Goal: Book appointment/travel/reservation

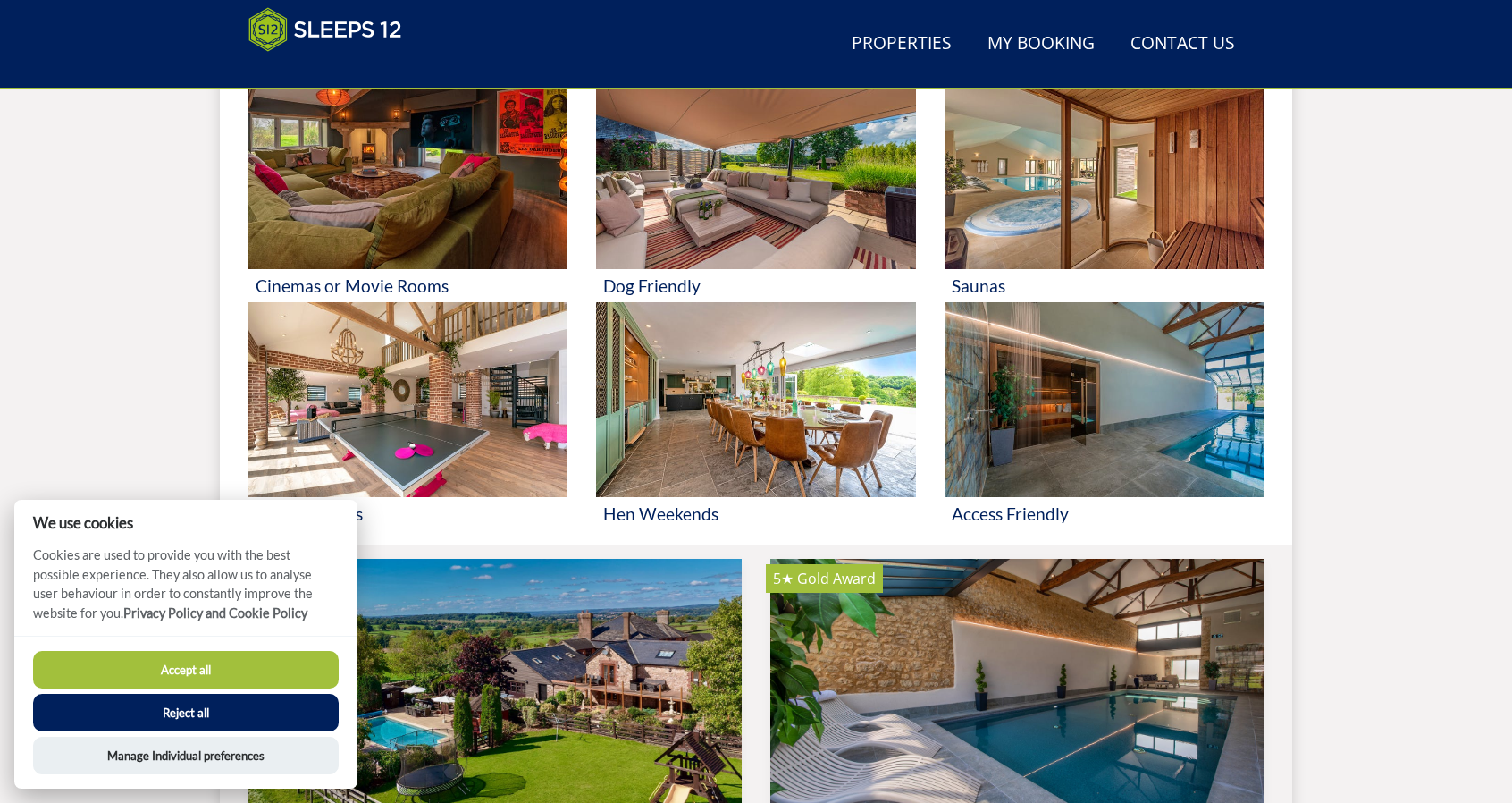
scroll to position [1275, 0]
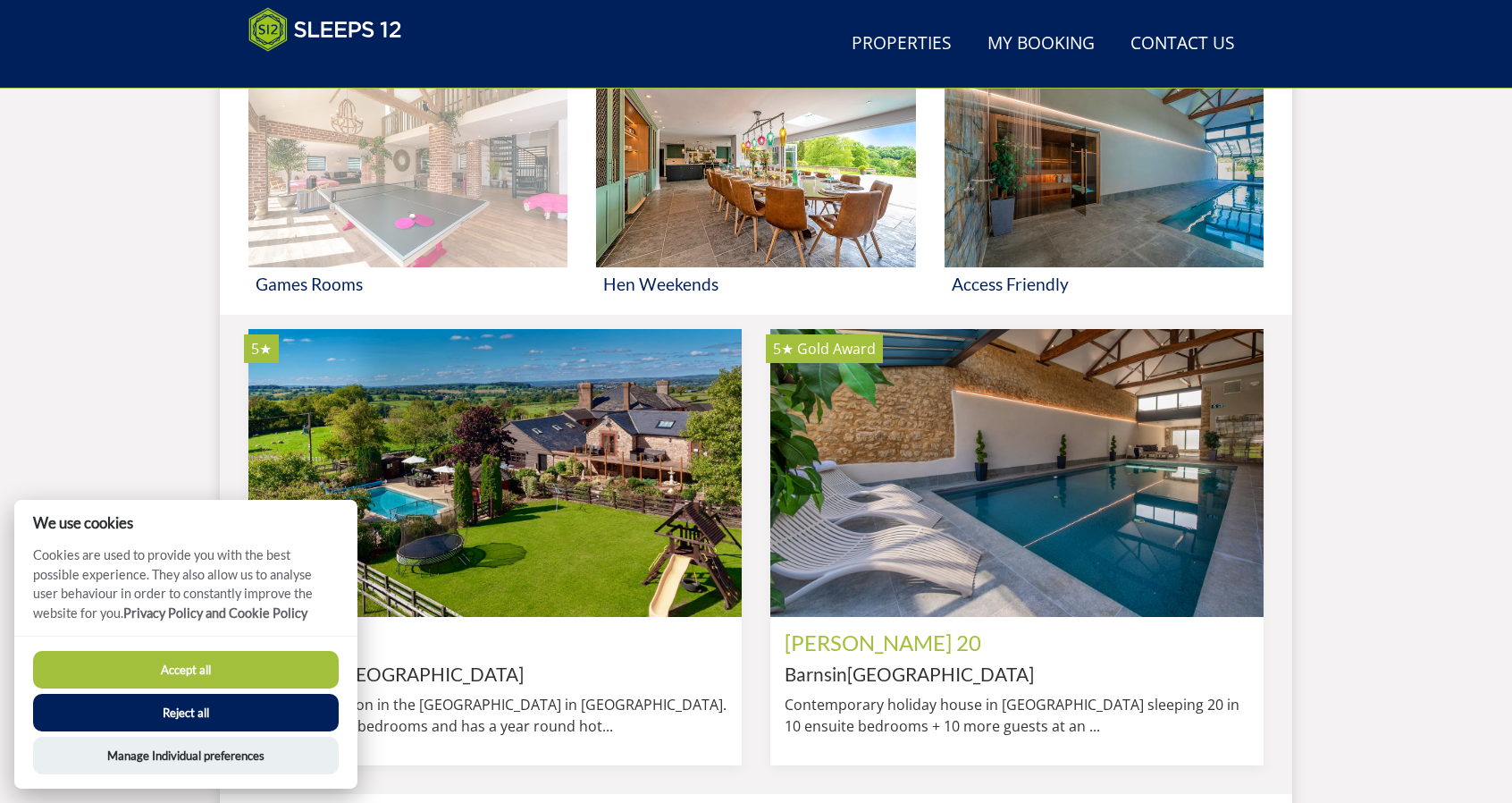
click at [341, 226] on img at bounding box center [408, 170] width 319 height 195
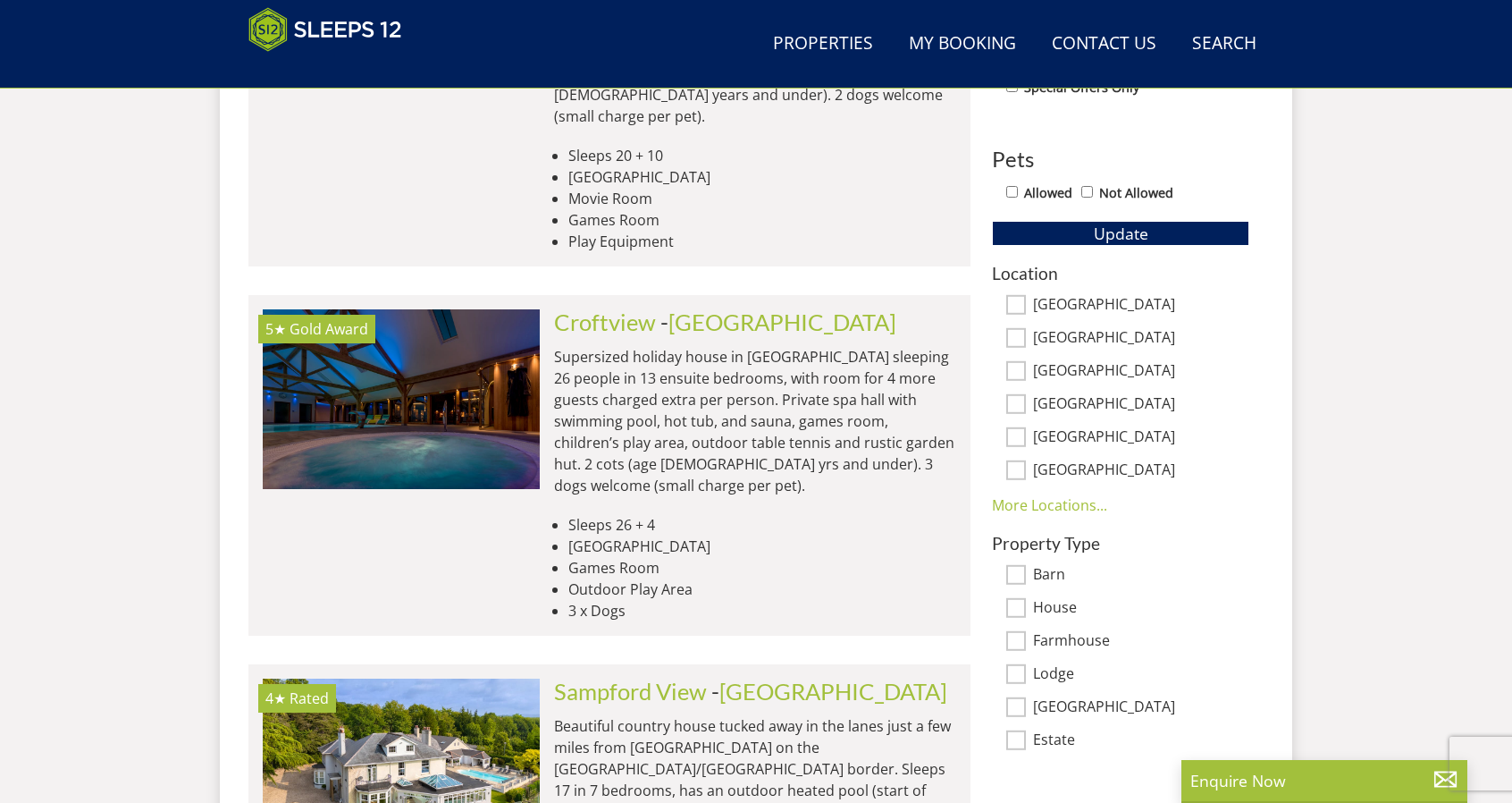
scroll to position [1022, 0]
click at [1077, 501] on link "More Locations..." at bounding box center [1049, 504] width 115 height 20
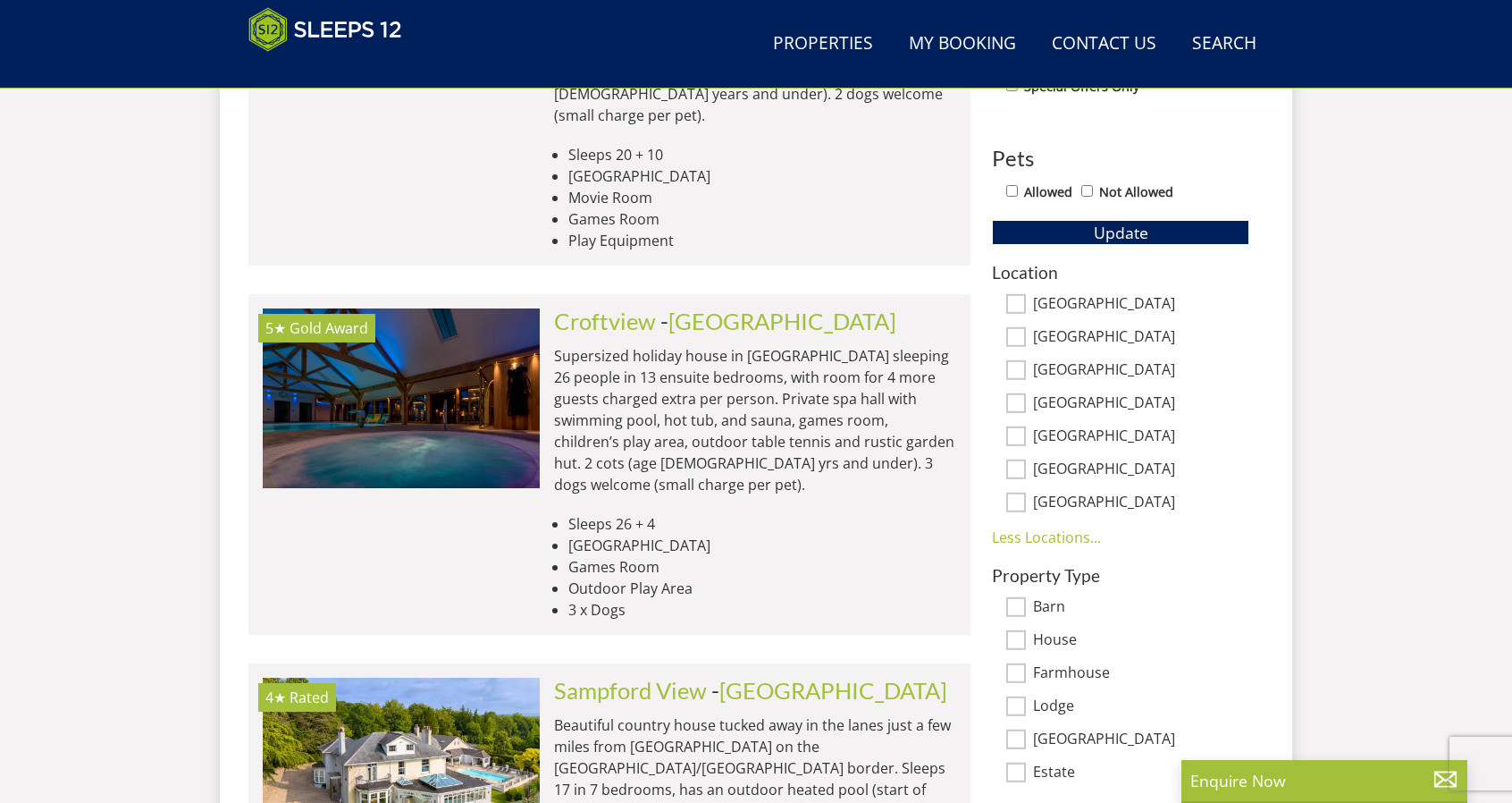
click at [1022, 432] on input "[GEOGRAPHIC_DATA]" at bounding box center [1016, 436] width 20 height 20
checkbox input "true"
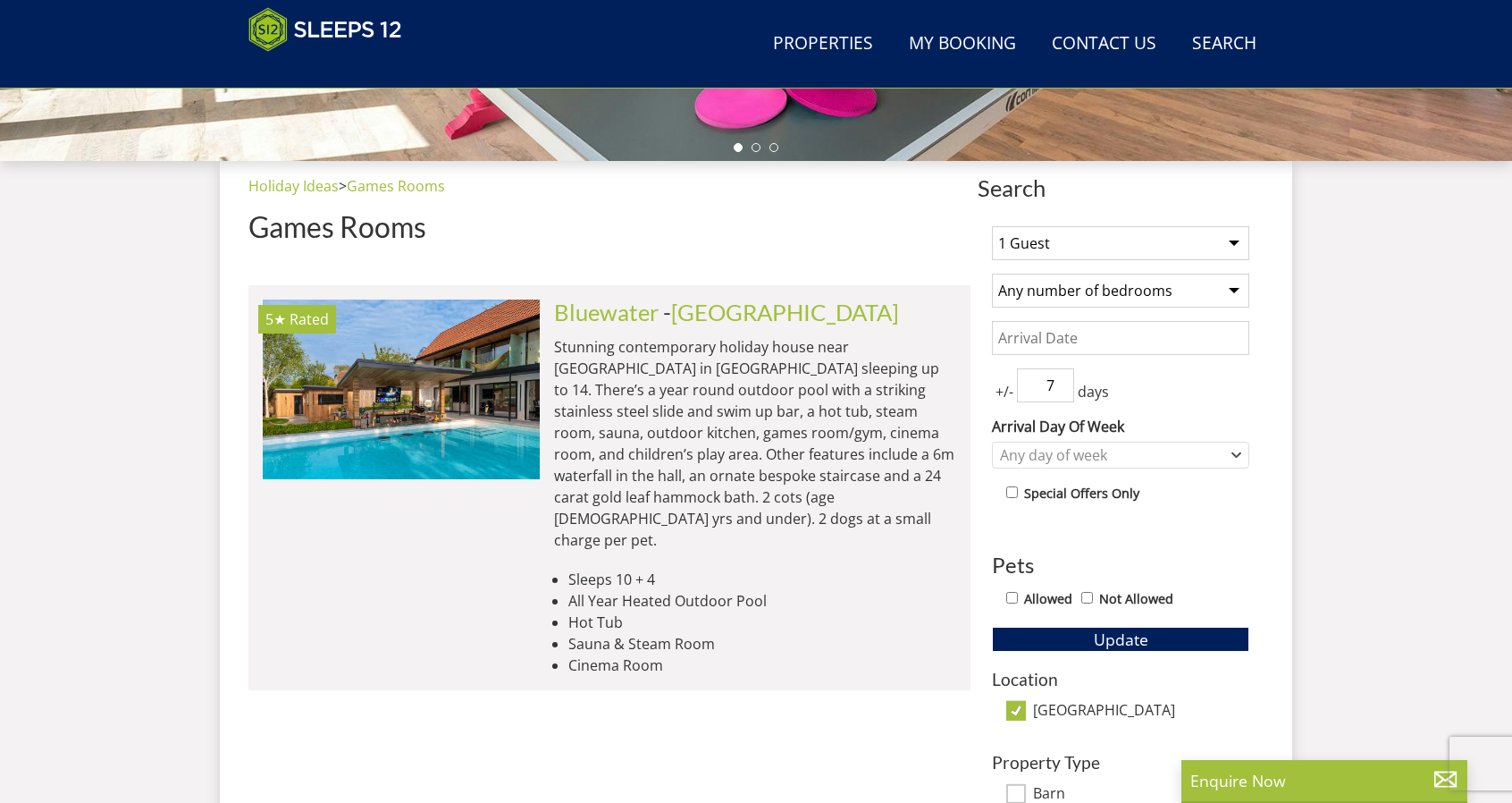
scroll to position [611, 0]
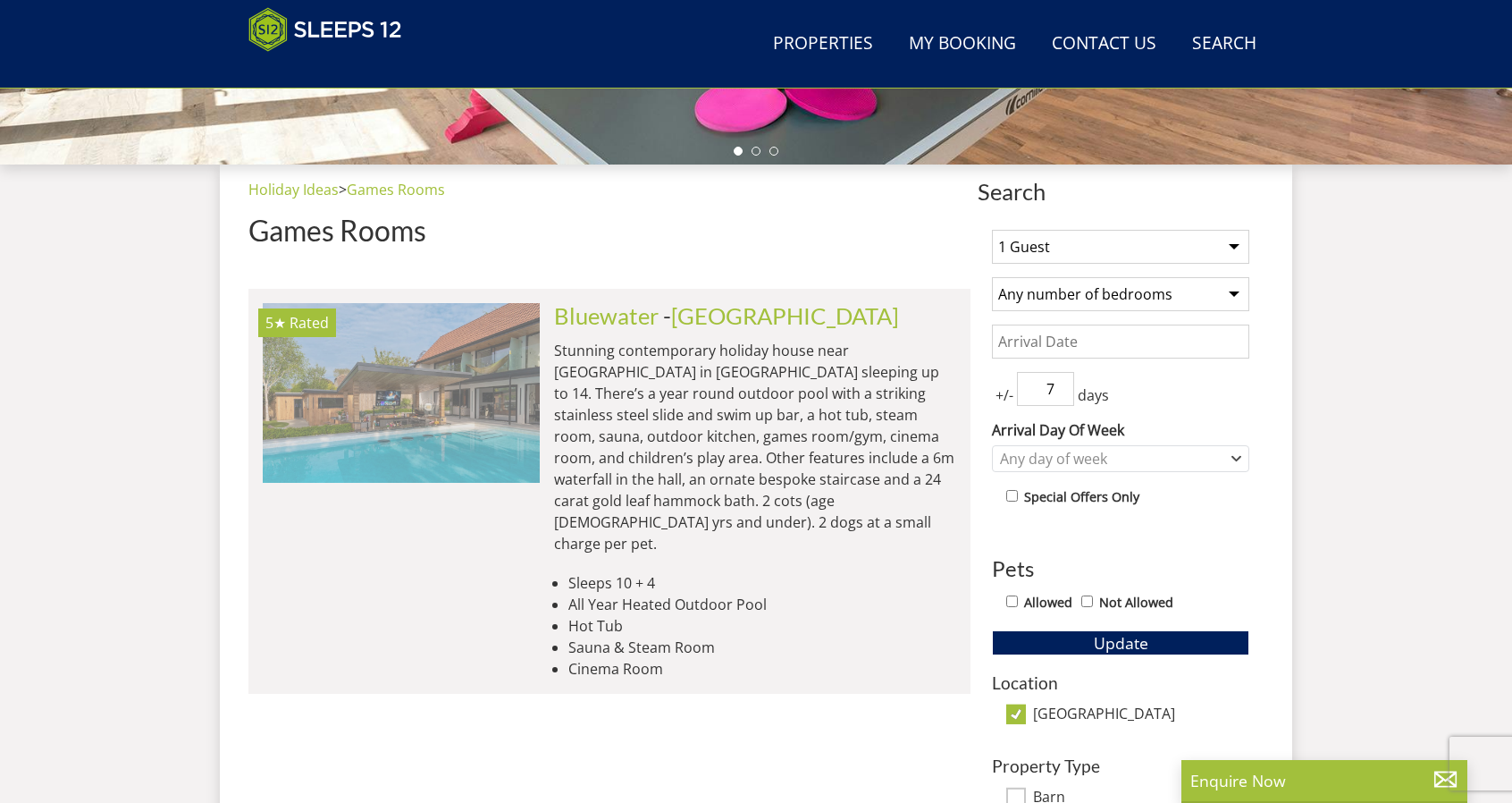
click at [400, 402] on img at bounding box center [401, 393] width 277 height 179
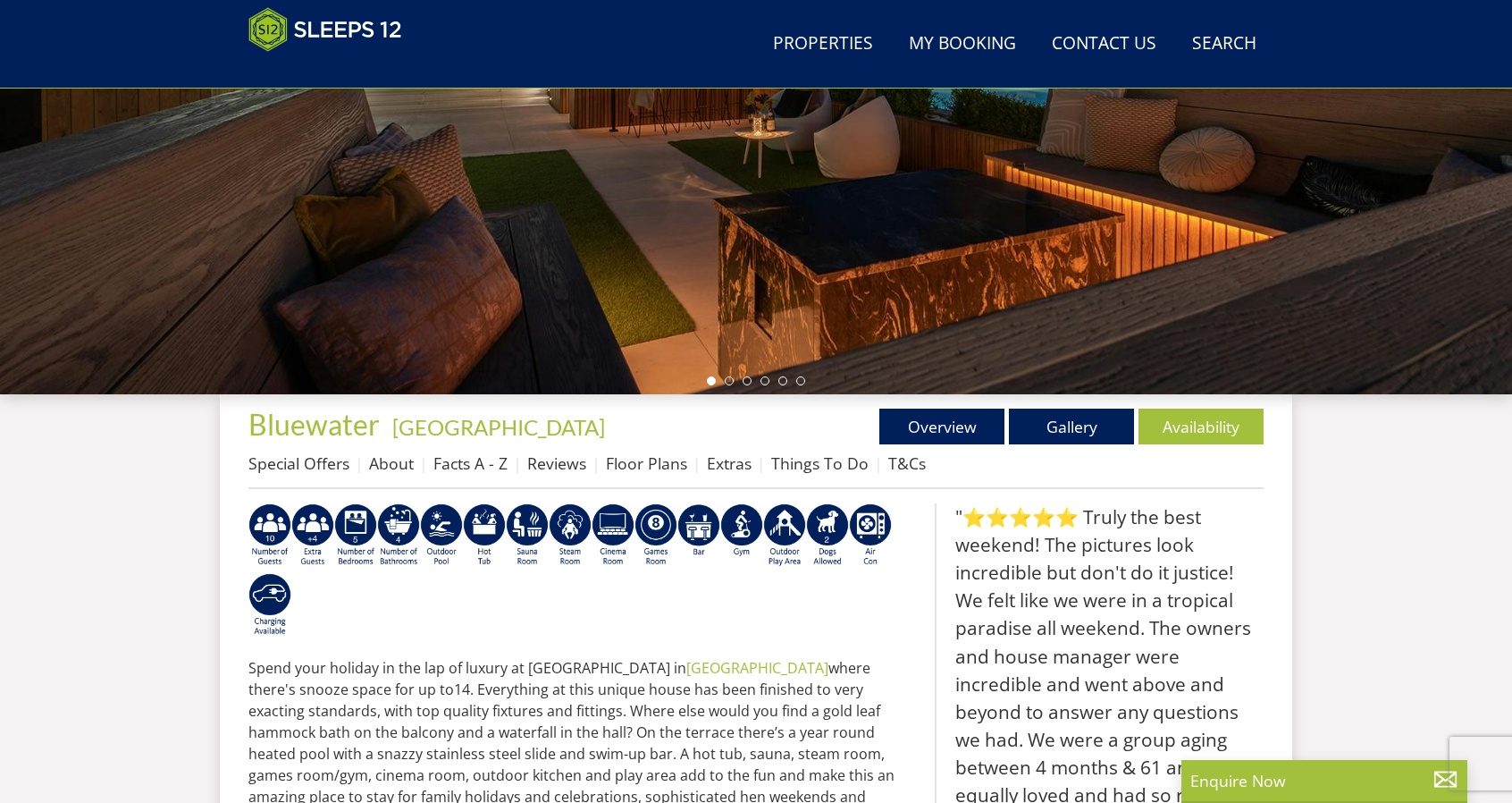
scroll to position [379, 0]
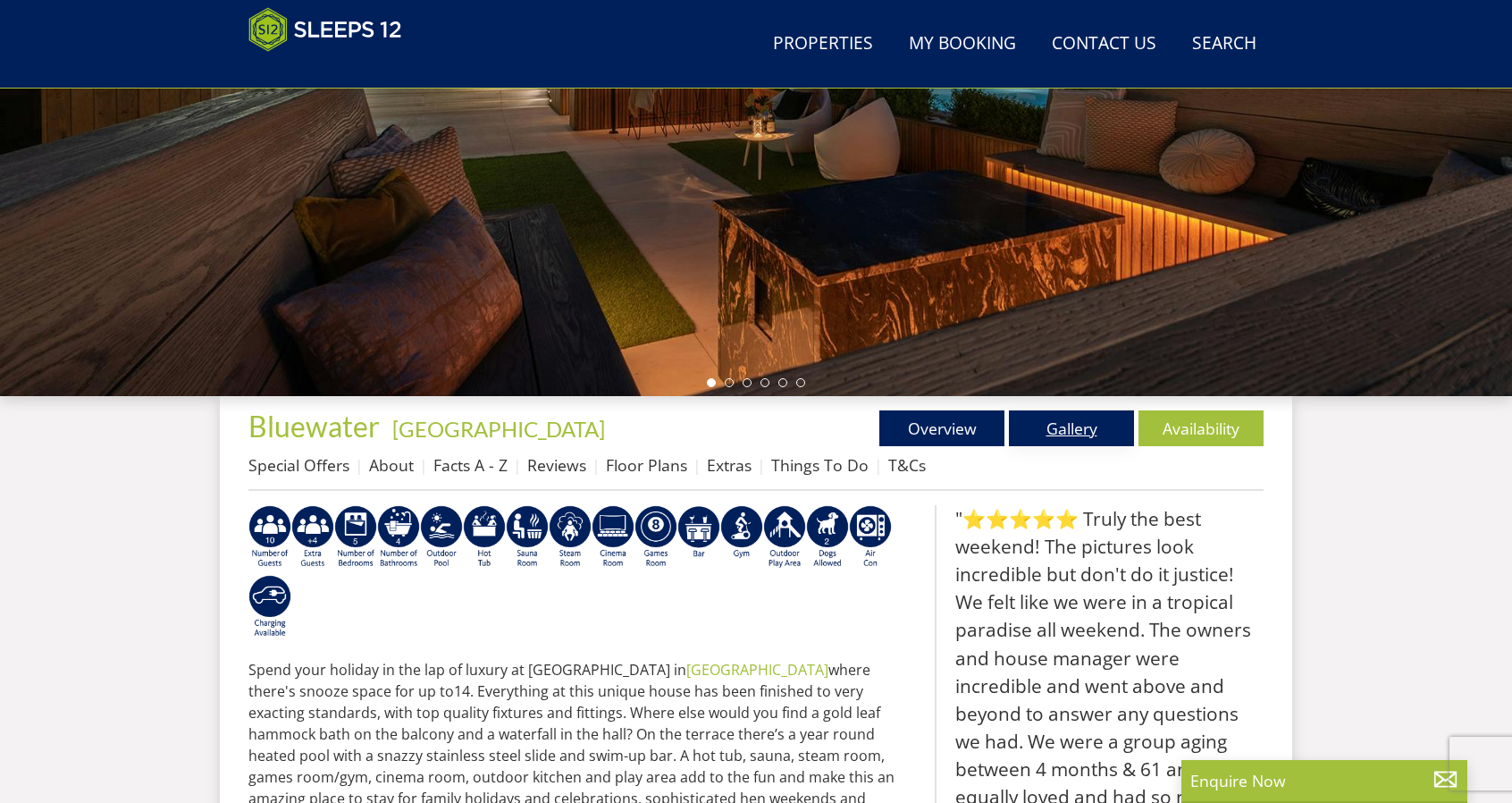
click at [1094, 424] on link "Gallery" at bounding box center [1071, 429] width 125 height 36
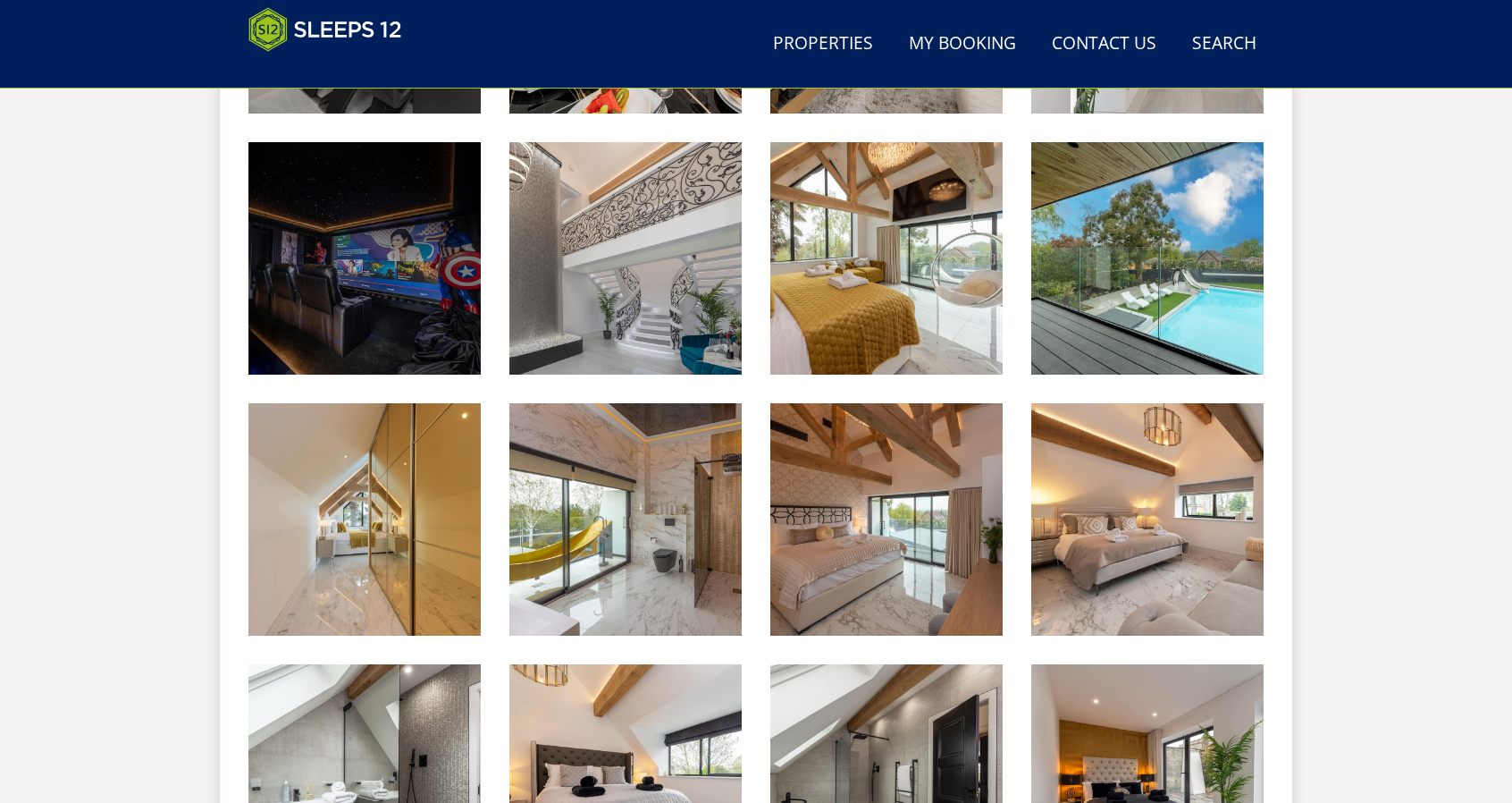
scroll to position [1789, 0]
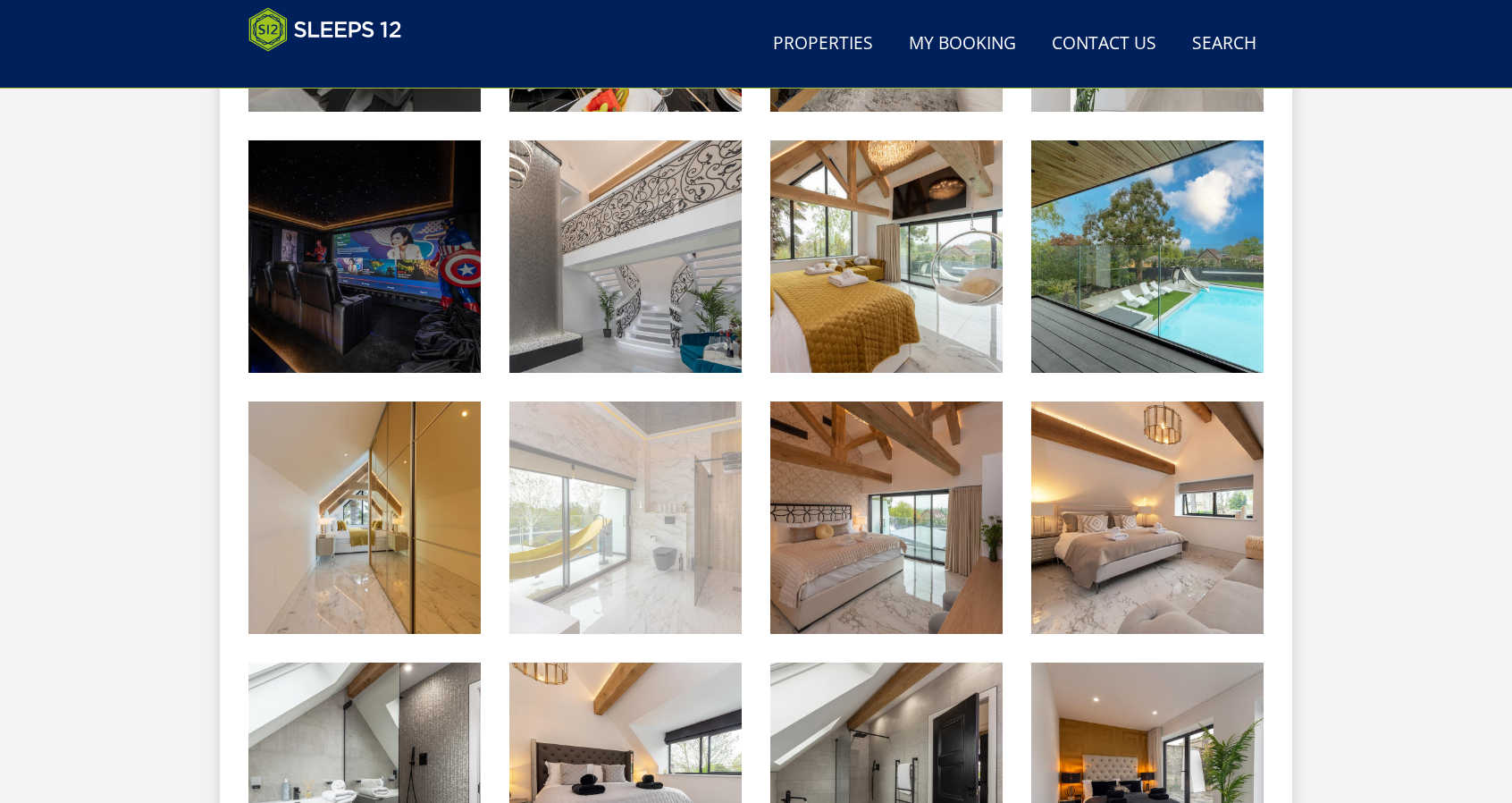
click at [601, 516] on img at bounding box center [626, 517] width 233 height 233
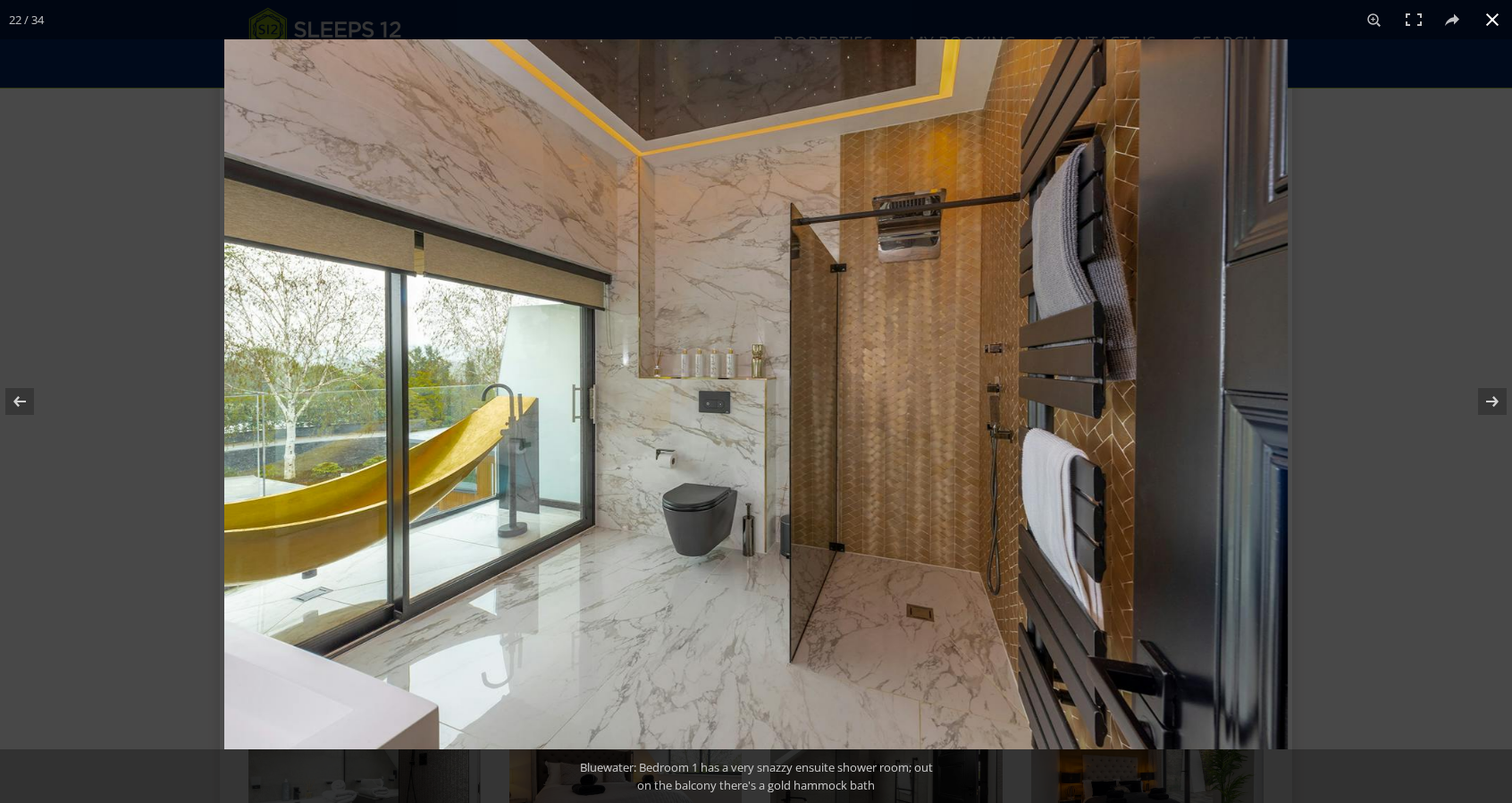
click at [1397, 286] on div at bounding box center [980, 441] width 1512 height 803
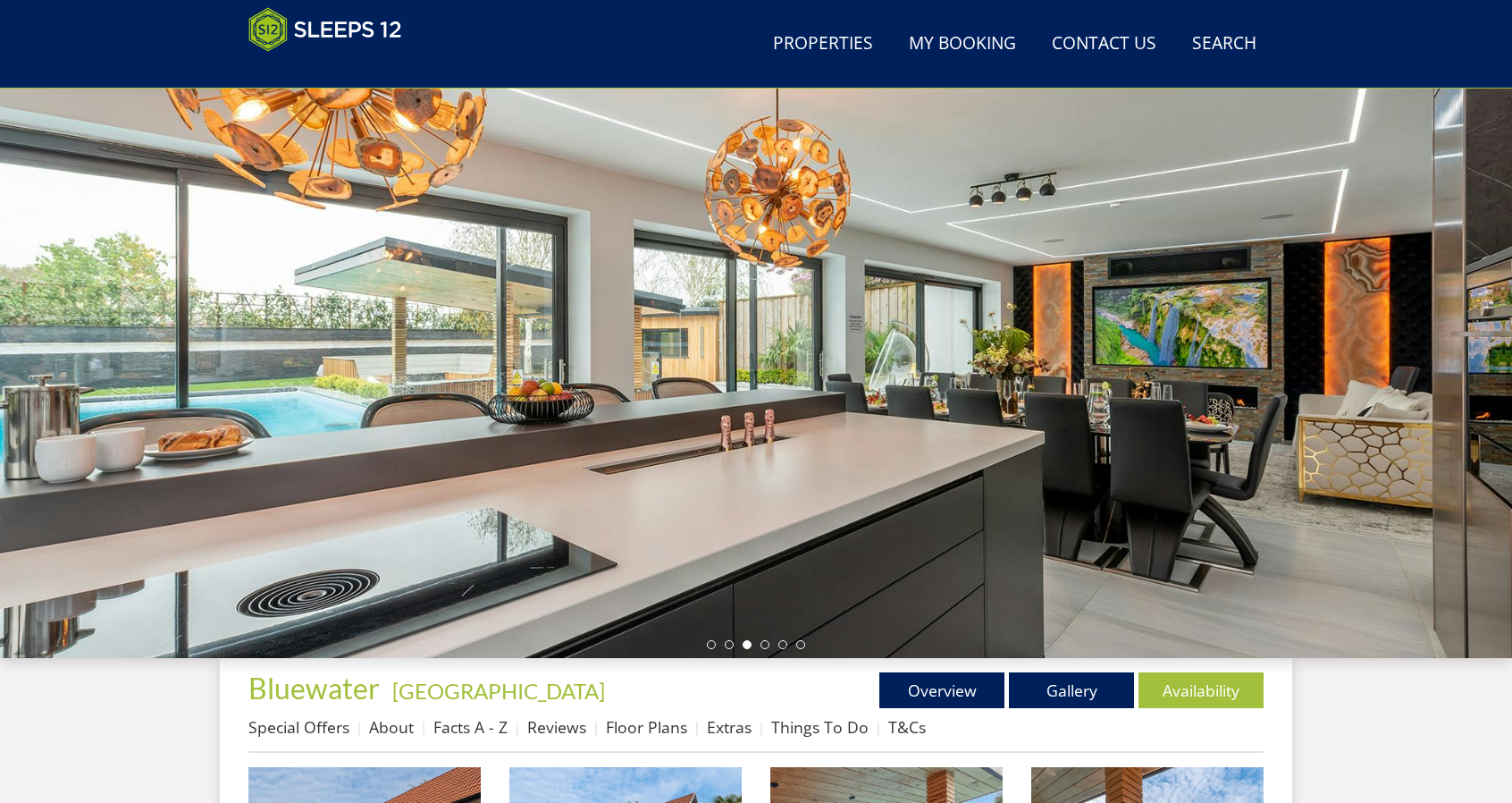
scroll to position [0, 0]
